Goal: Task Accomplishment & Management: Manage account settings

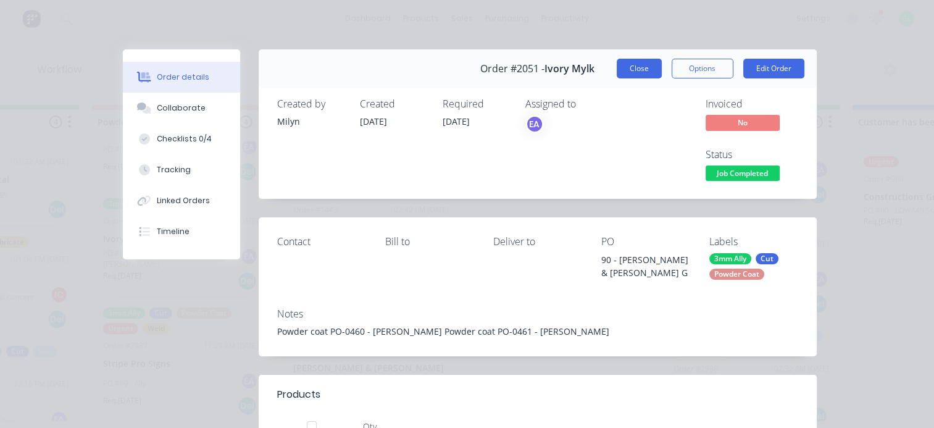
click at [620, 71] on button "Close" at bounding box center [639, 69] width 45 height 20
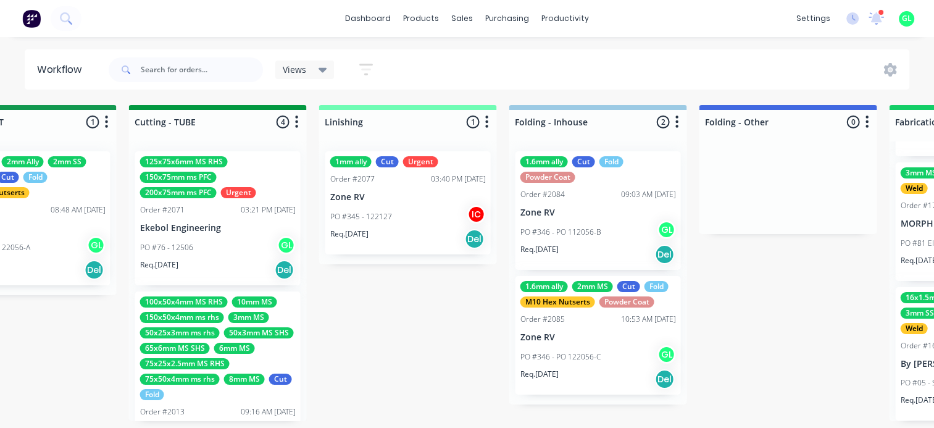
click at [185, 252] on div "PO #76 - 12506 GL" at bounding box center [218, 247] width 156 height 23
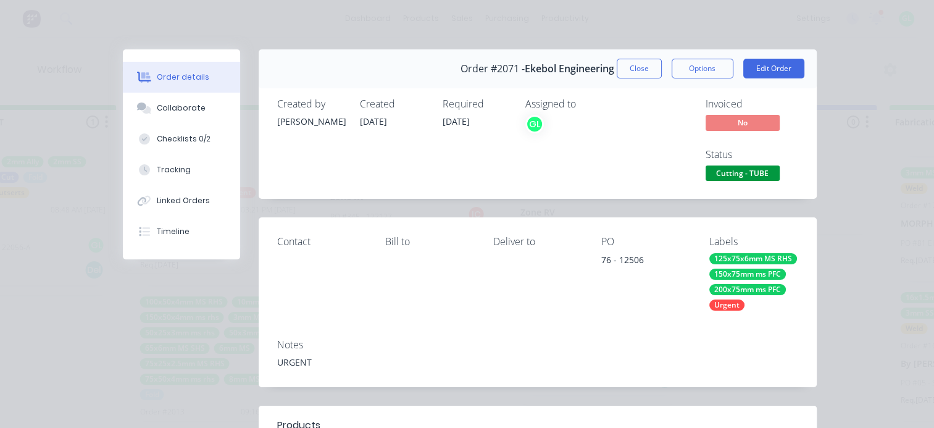
click at [738, 176] on span "Cutting - TUBE" at bounding box center [742, 172] width 74 height 15
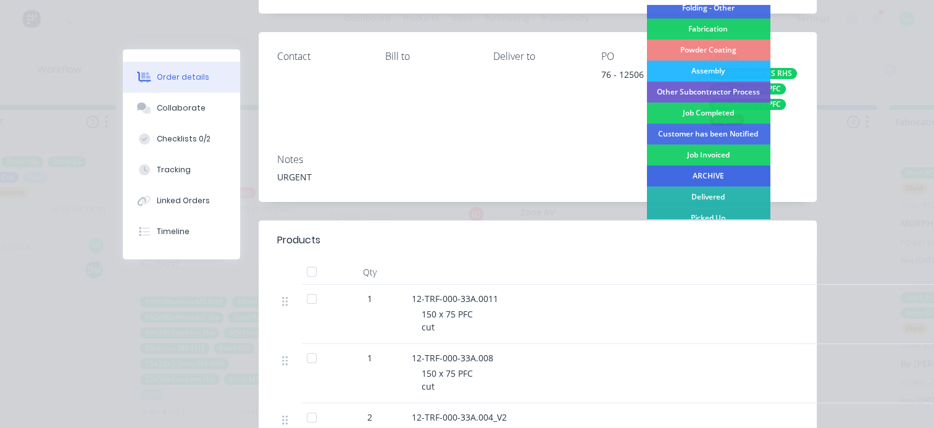
scroll to position [370, 0]
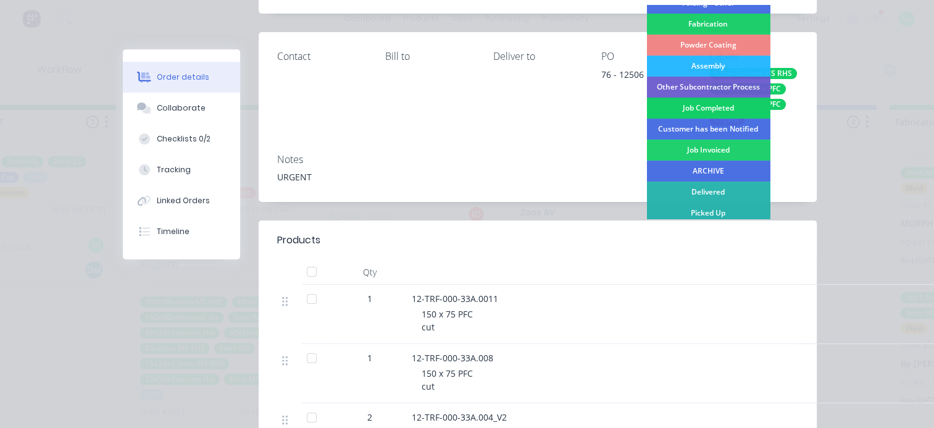
click at [712, 112] on div "Job Completed" at bounding box center [707, 108] width 123 height 21
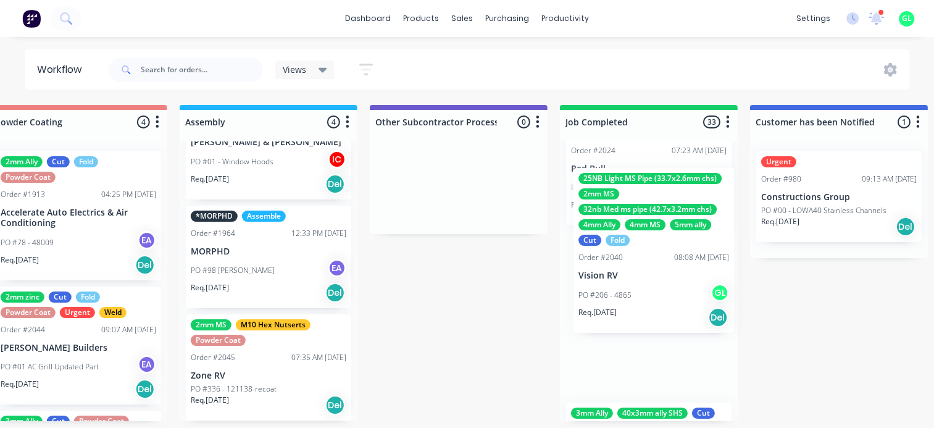
scroll to position [0, 3464]
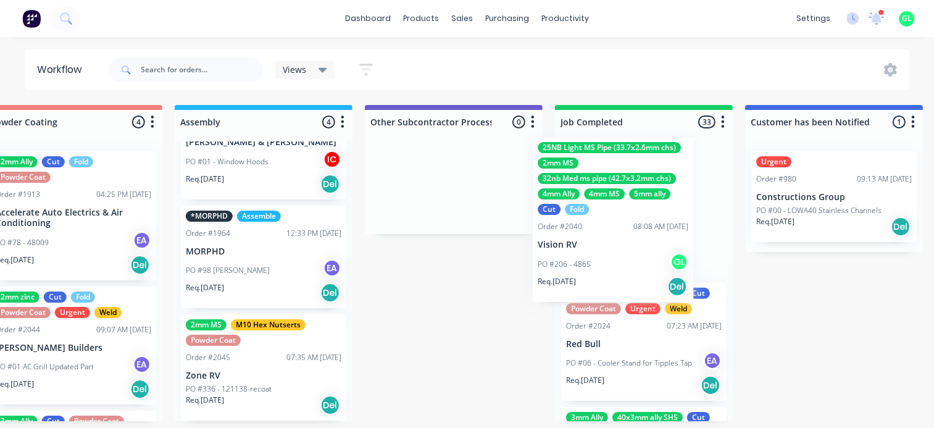
drag, startPoint x: 183, startPoint y: 299, endPoint x: 590, endPoint y: 256, distance: 409.0
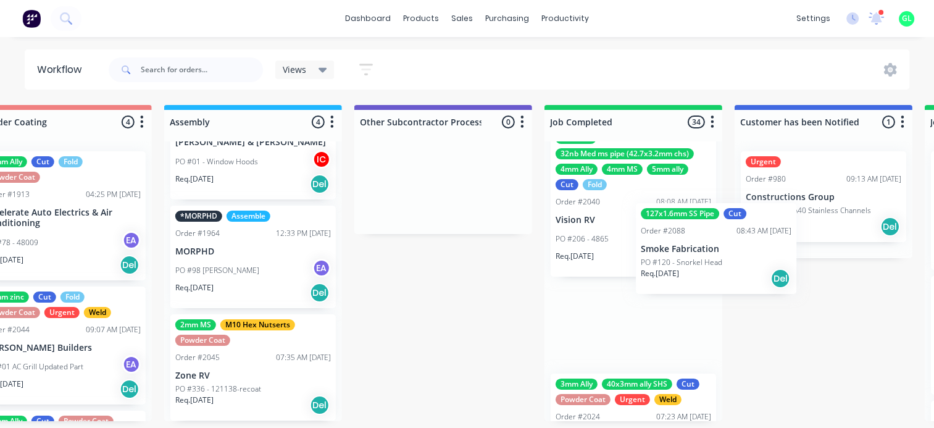
scroll to position [2, 3475]
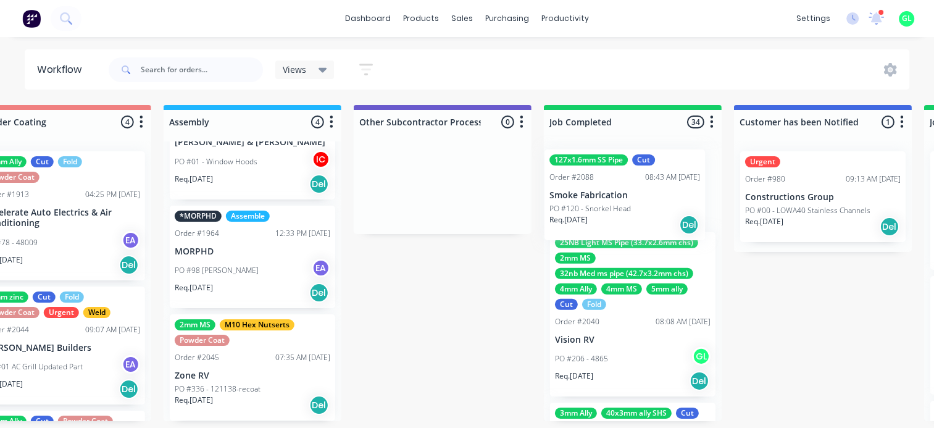
drag, startPoint x: 442, startPoint y: 401, endPoint x: 586, endPoint y: 215, distance: 235.8
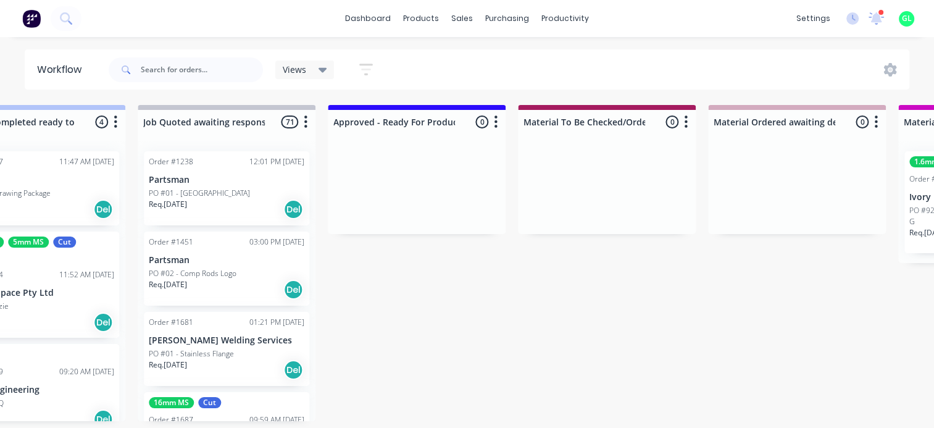
scroll to position [2, 1191]
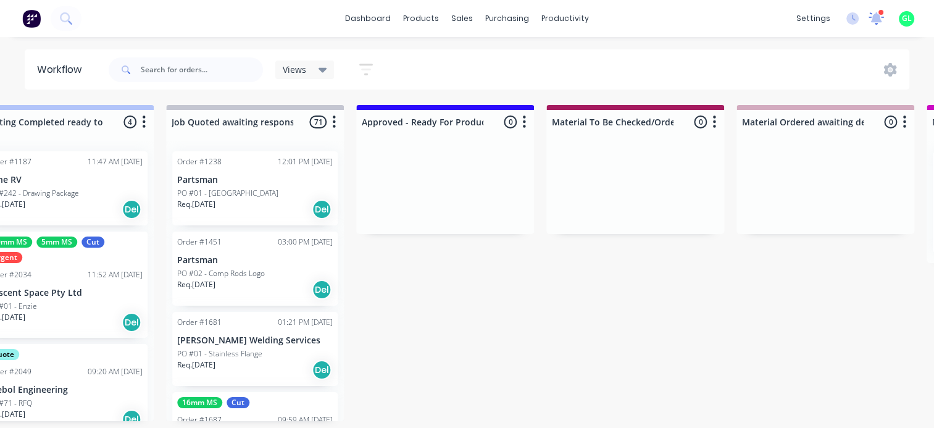
click at [875, 20] on icon at bounding box center [876, 17] width 12 height 11
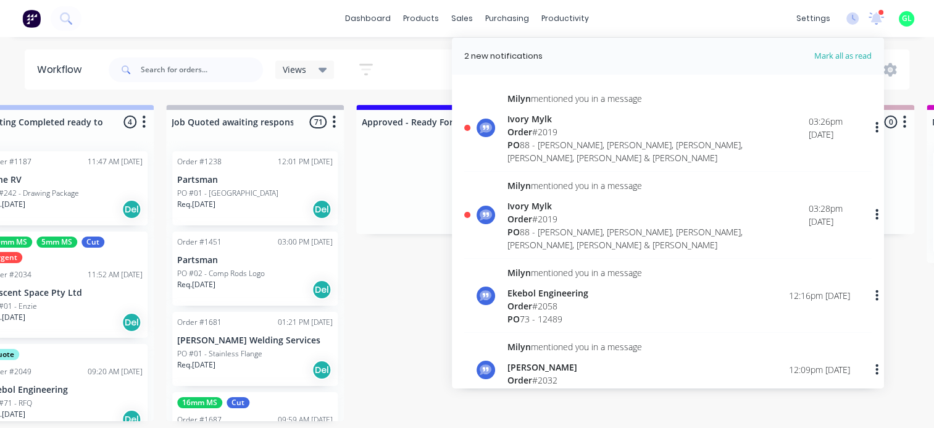
click at [598, 225] on div "PO 88 - Nicola, Brooke, Chelsie, Tina, Annabel & Jade" at bounding box center [657, 238] width 301 height 26
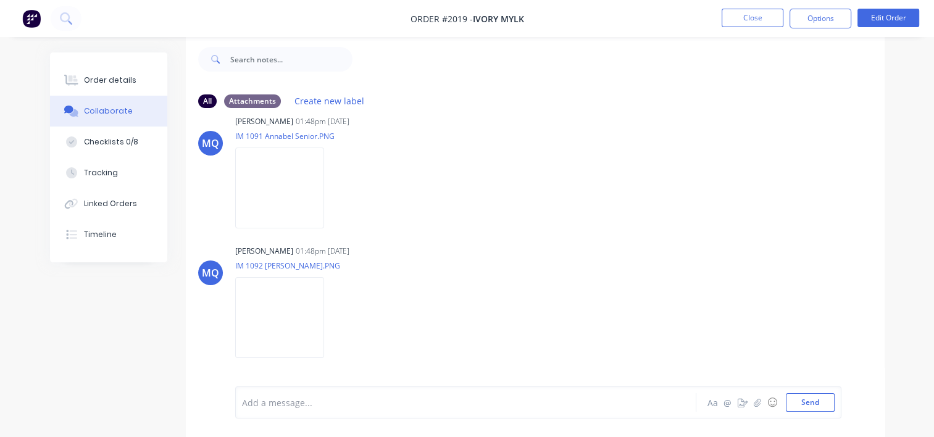
scroll to position [837, 0]
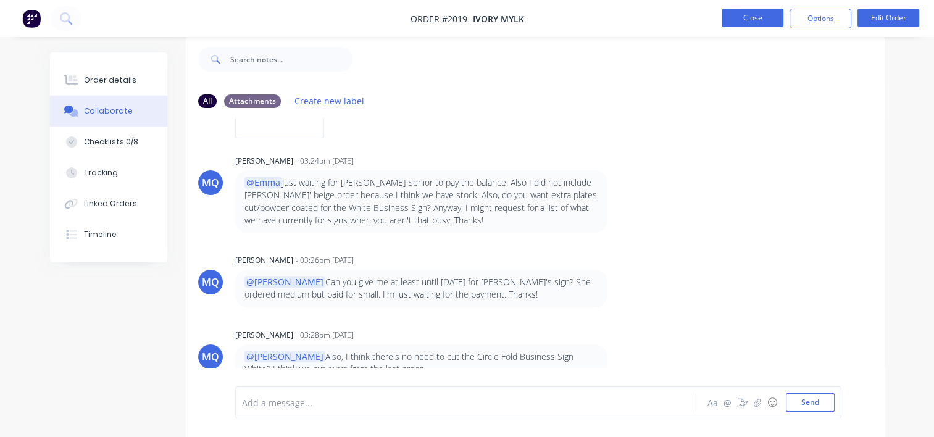
click at [760, 17] on button "Close" at bounding box center [752, 18] width 62 height 19
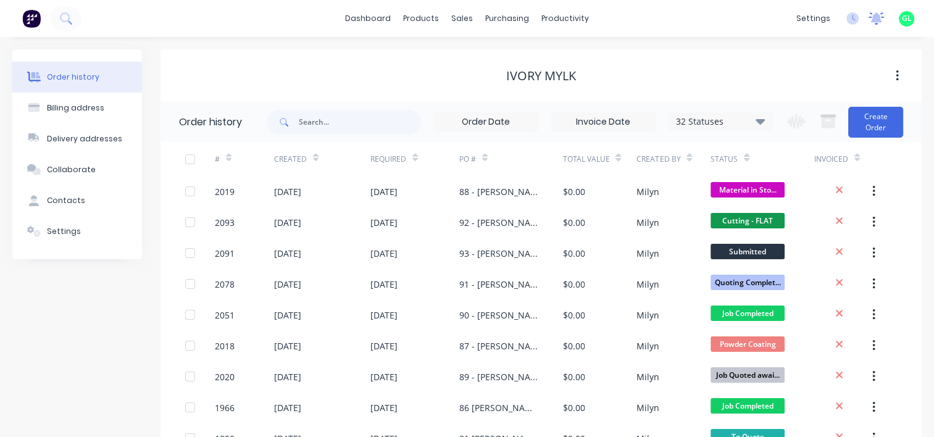
click at [871, 17] on icon at bounding box center [875, 18] width 15 height 12
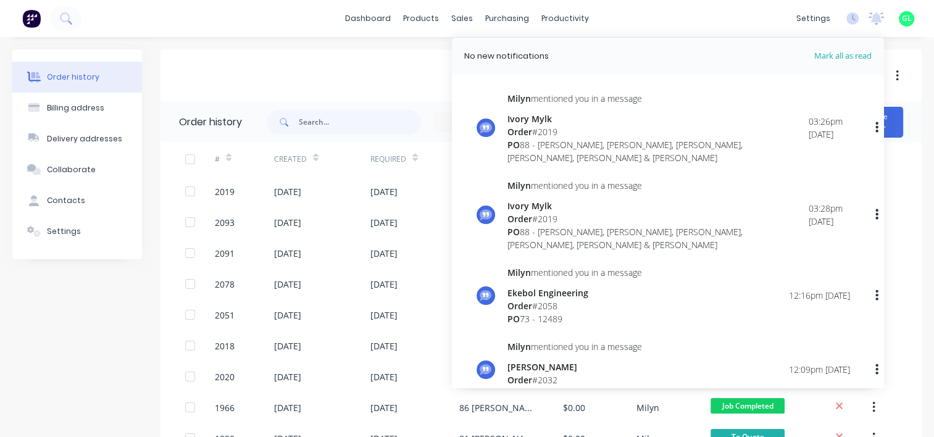
click at [612, 199] on div "Ivory Mylk" at bounding box center [657, 205] width 301 height 13
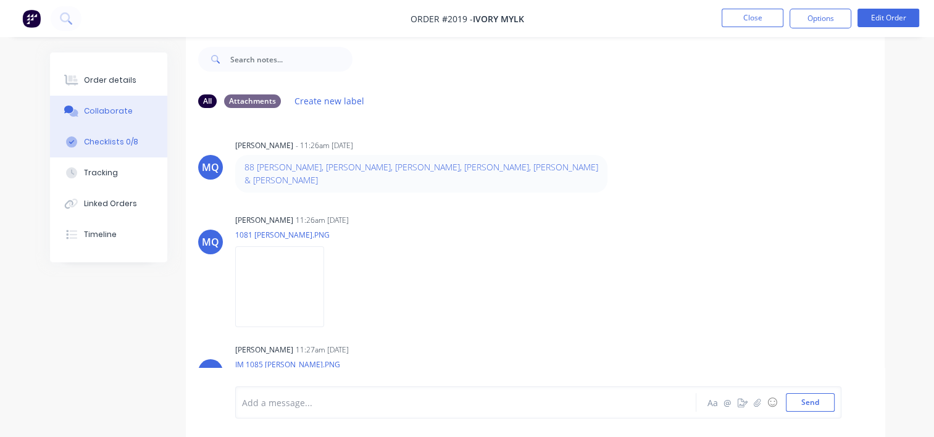
click at [104, 138] on div "Checklists 0/8" at bounding box center [111, 141] width 54 height 11
type textarea "x"
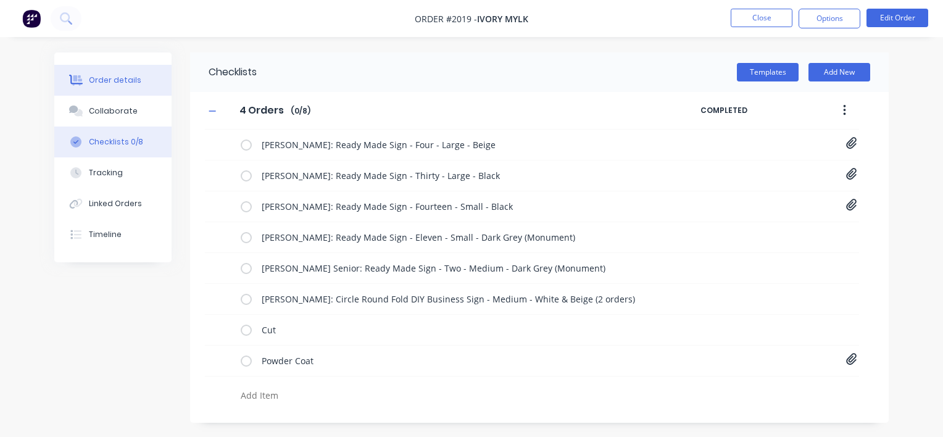
click at [125, 86] on button "Order details" at bounding box center [112, 80] width 117 height 31
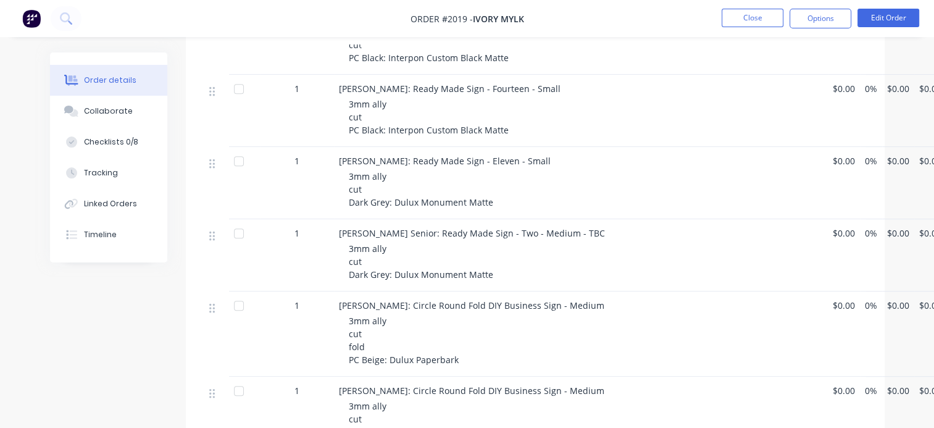
scroll to position [555, 0]
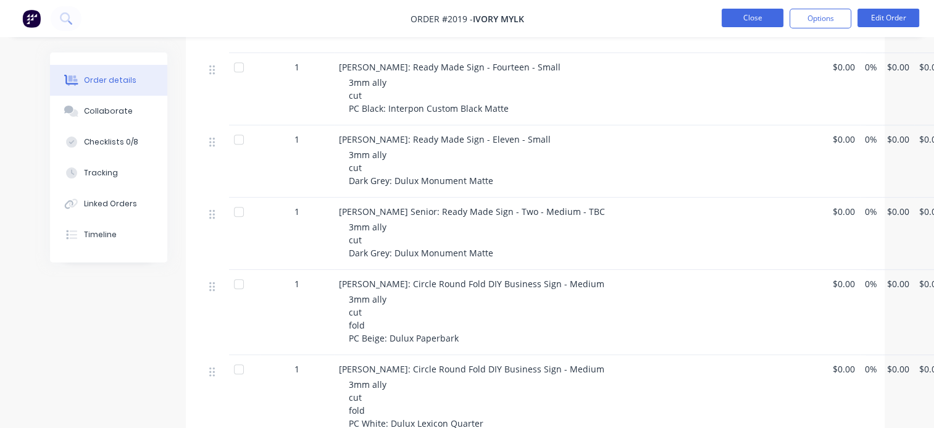
click at [731, 17] on button "Close" at bounding box center [752, 18] width 62 height 19
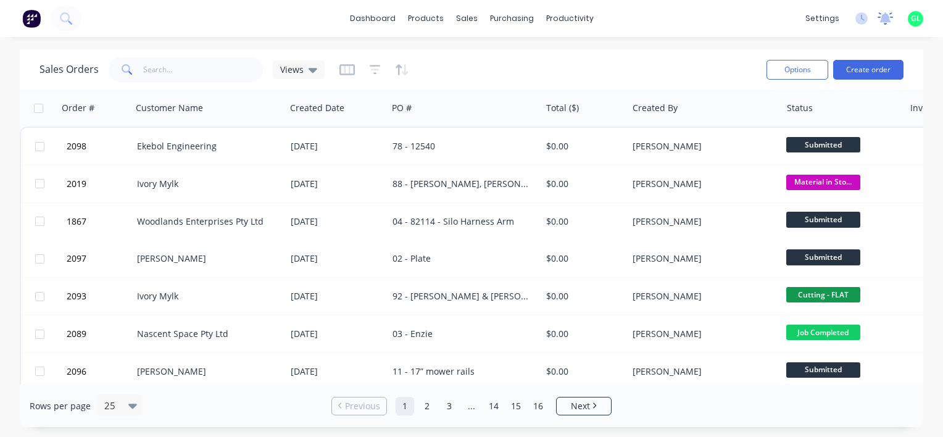
click at [884, 17] on icon at bounding box center [885, 17] width 11 height 10
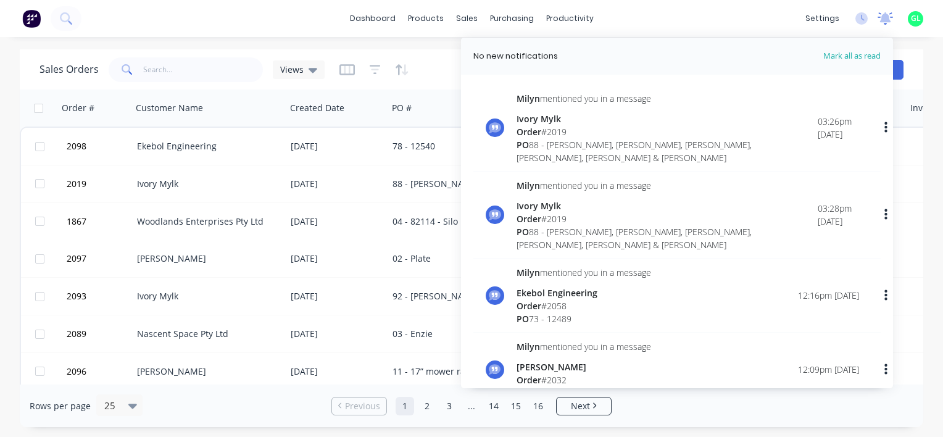
click at [889, 20] on icon at bounding box center [885, 18] width 15 height 12
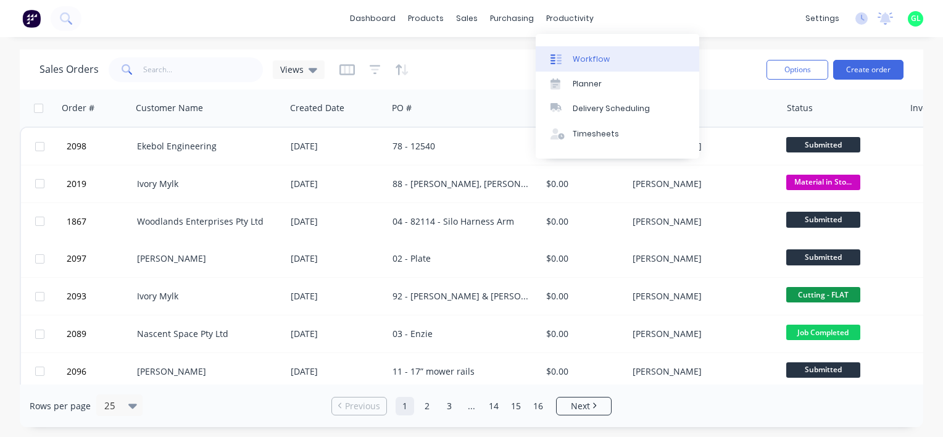
click at [586, 57] on div "Workflow" at bounding box center [591, 59] width 37 height 11
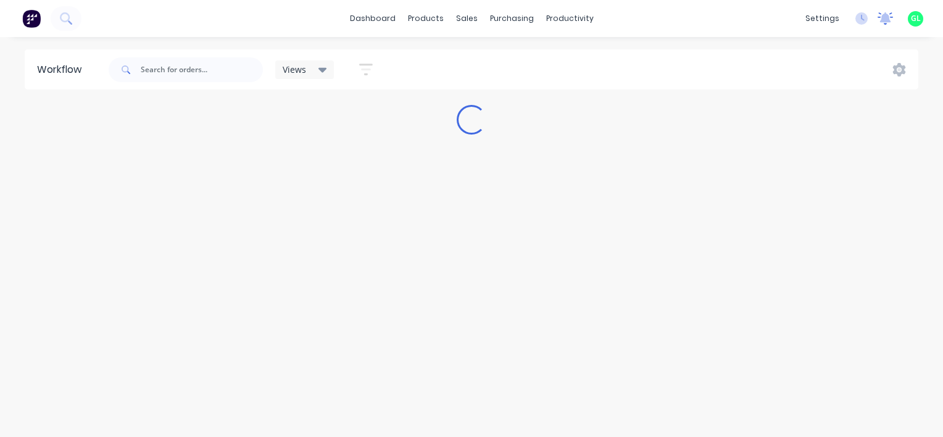
click at [883, 17] on icon at bounding box center [885, 17] width 11 height 10
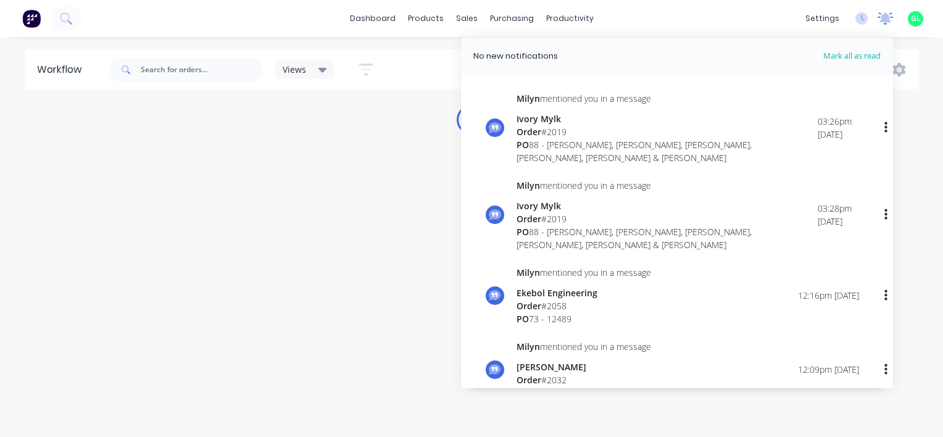
click at [883, 17] on icon at bounding box center [885, 17] width 11 height 10
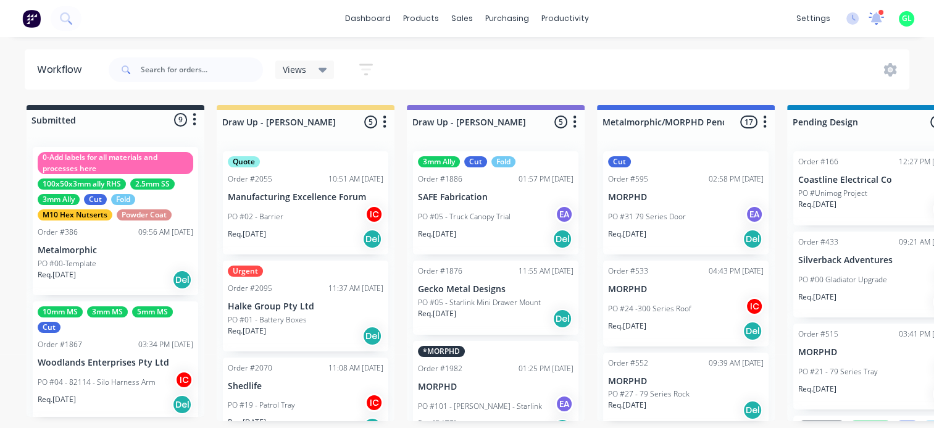
click at [874, 17] on icon at bounding box center [876, 17] width 12 height 12
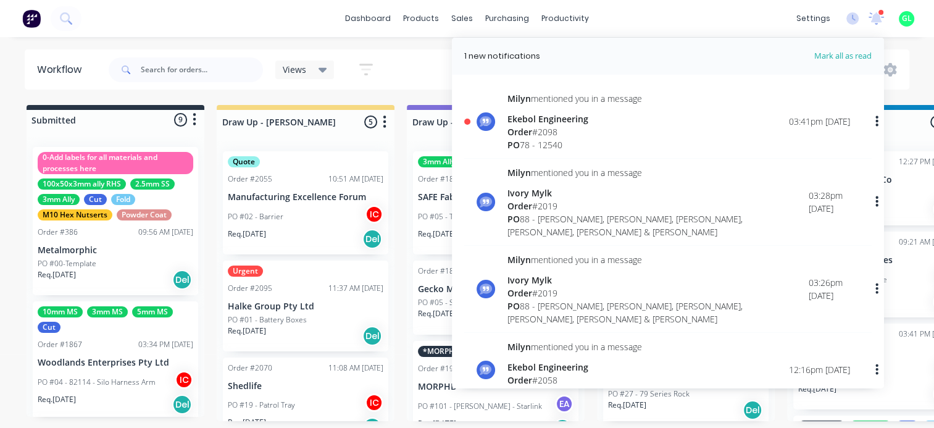
click at [581, 130] on div "Order # 2098" at bounding box center [574, 131] width 135 height 13
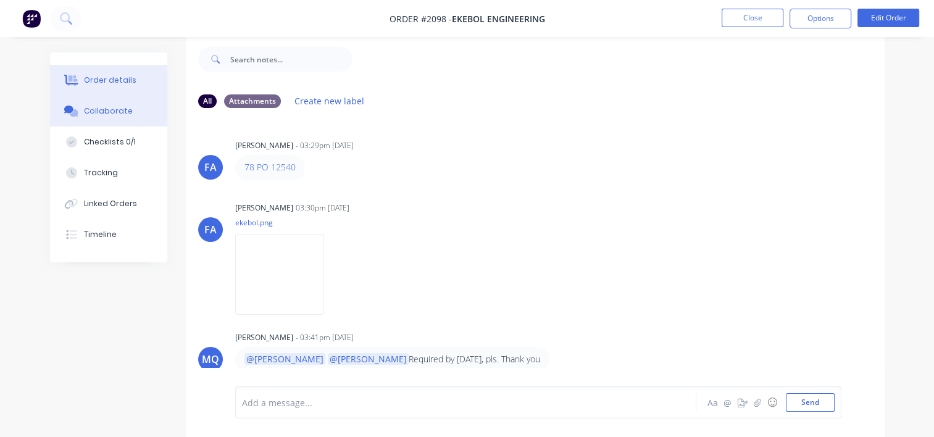
click at [82, 74] on button "Order details" at bounding box center [108, 80] width 117 height 31
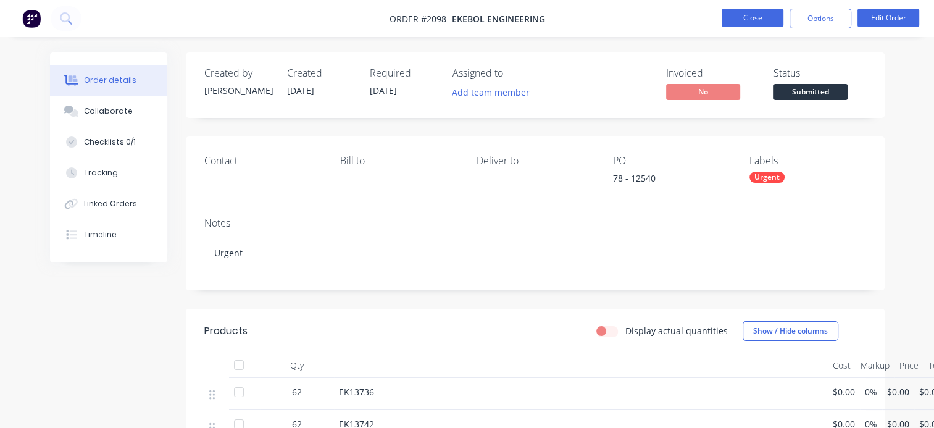
click at [747, 26] on button "Close" at bounding box center [752, 18] width 62 height 19
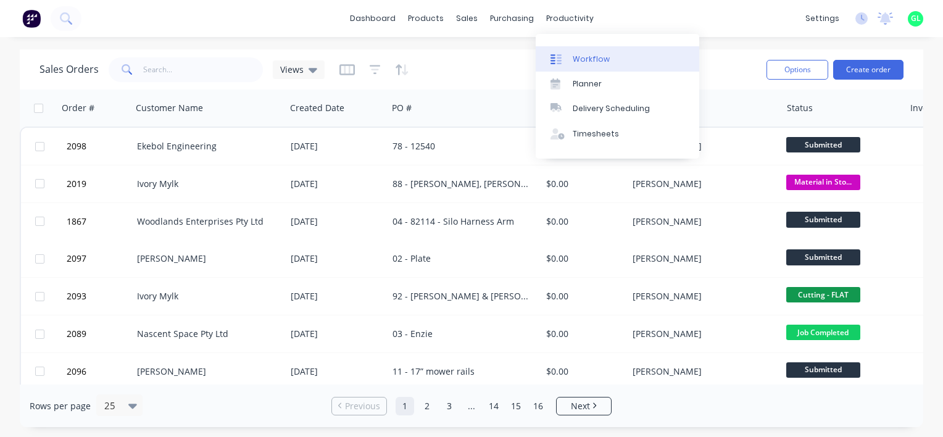
click at [581, 49] on link "Workflow" at bounding box center [618, 58] width 164 height 25
